Goal: Information Seeking & Learning: Understand process/instructions

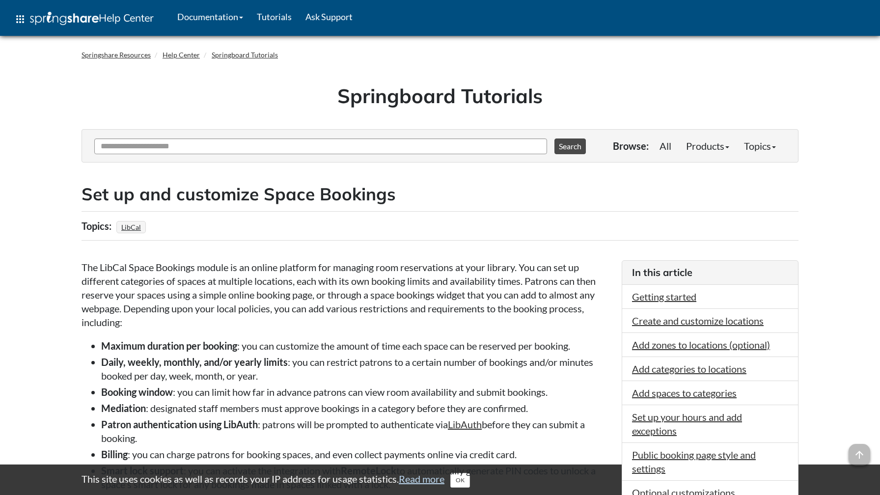
scroll to position [6063, 0]
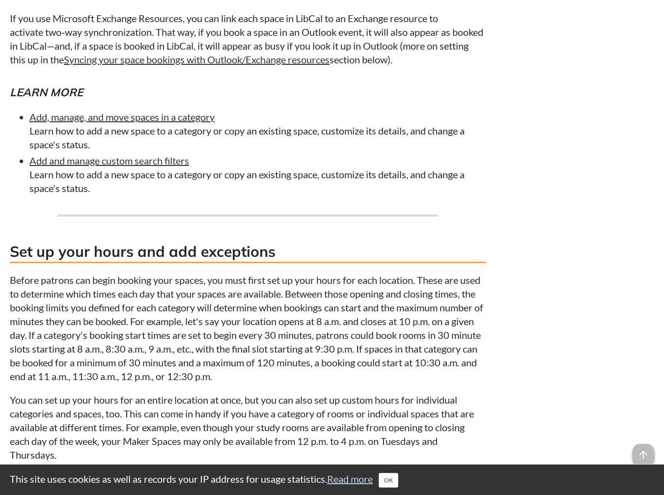
scroll to position [4071, 0]
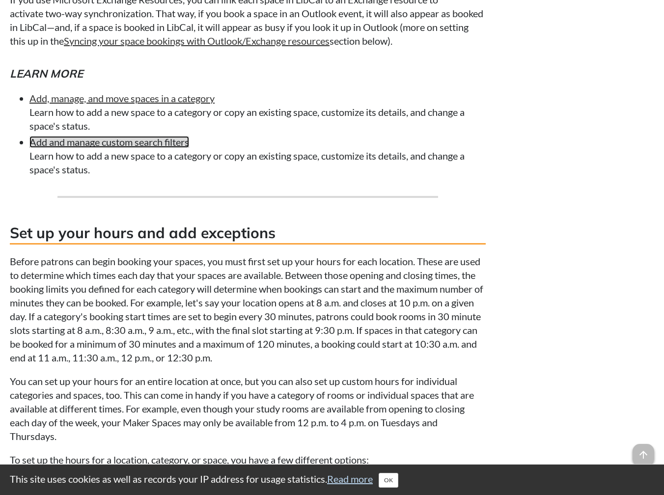
click at [159, 148] on link "Add and manage custom search filters" at bounding box center [109, 142] width 160 height 12
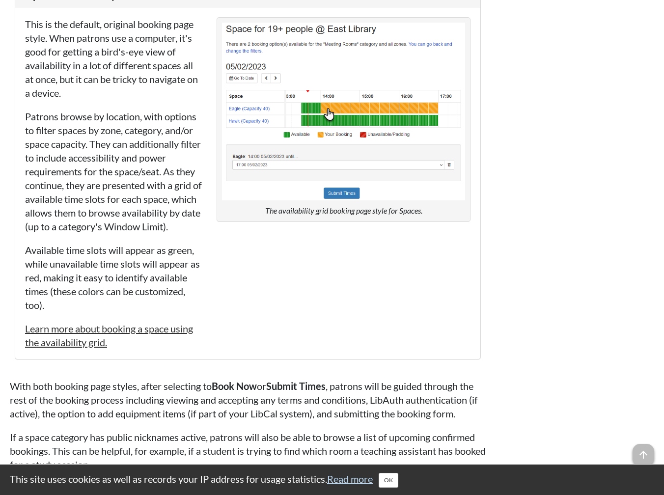
scroll to position [6532, 0]
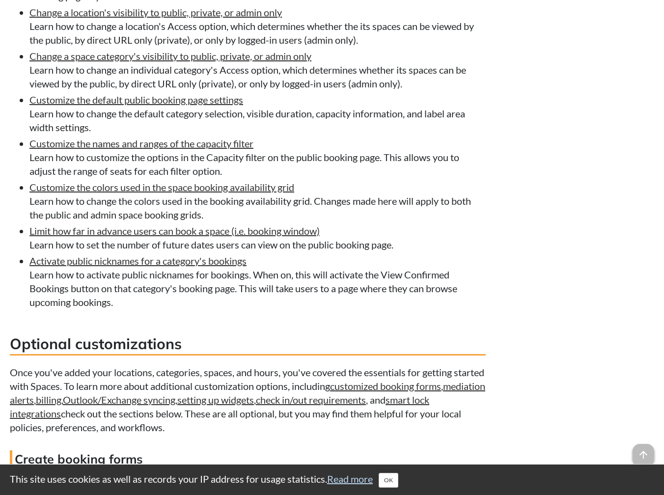
click at [212, 178] on li "Customize the names and ranges of the capacity filter Learn how to customize th…" at bounding box center [257, 157] width 456 height 41
click at [212, 149] on link "Customize the names and ranges of the capacity filter" at bounding box center [141, 144] width 224 height 12
